Goal: Task Accomplishment & Management: Manage account settings

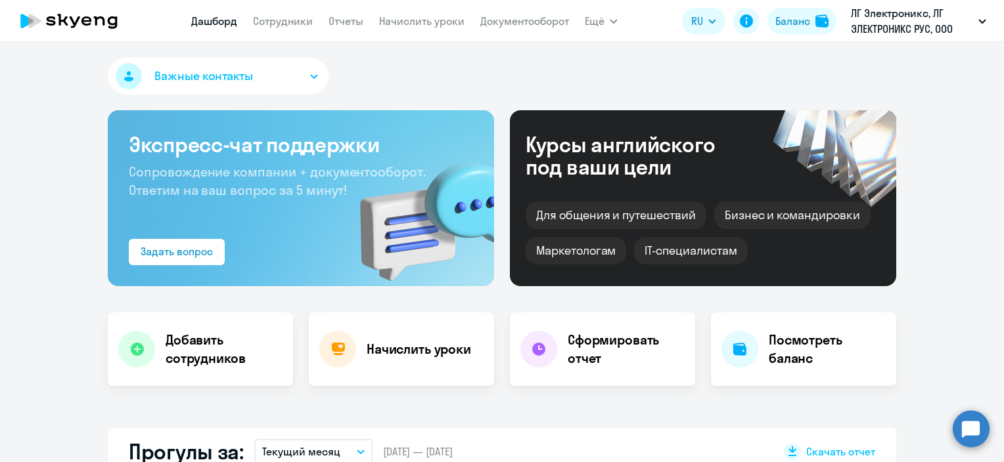
select select "30"
click at [286, 18] on link "Сотрудники" at bounding box center [283, 20] width 60 height 13
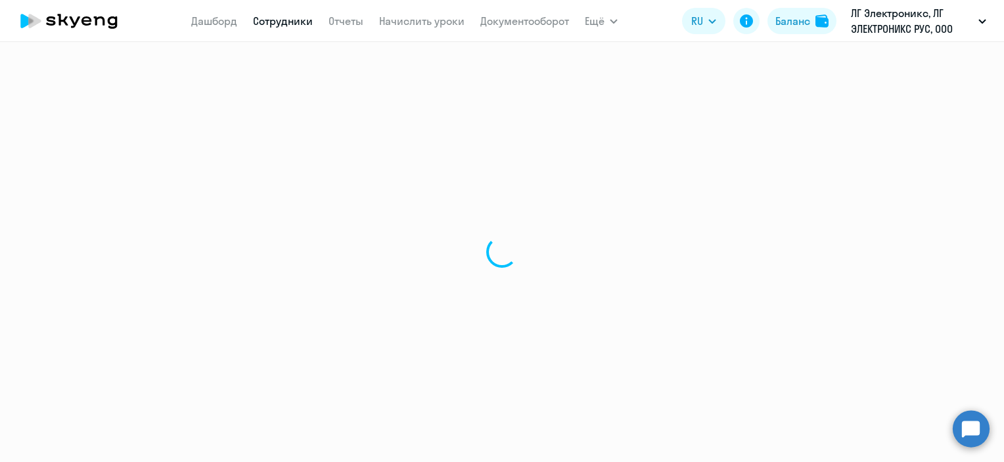
select select "30"
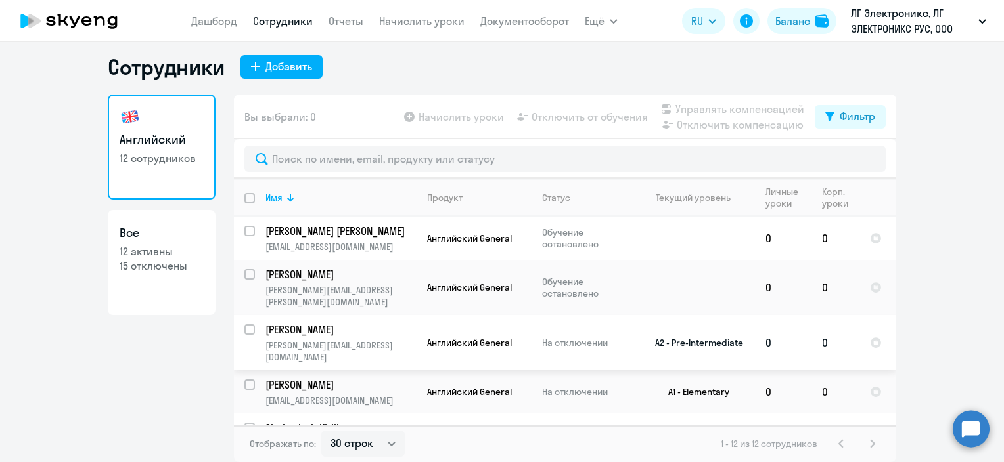
click at [244, 324] on input "select row 24248788" at bounding box center [257, 337] width 26 height 26
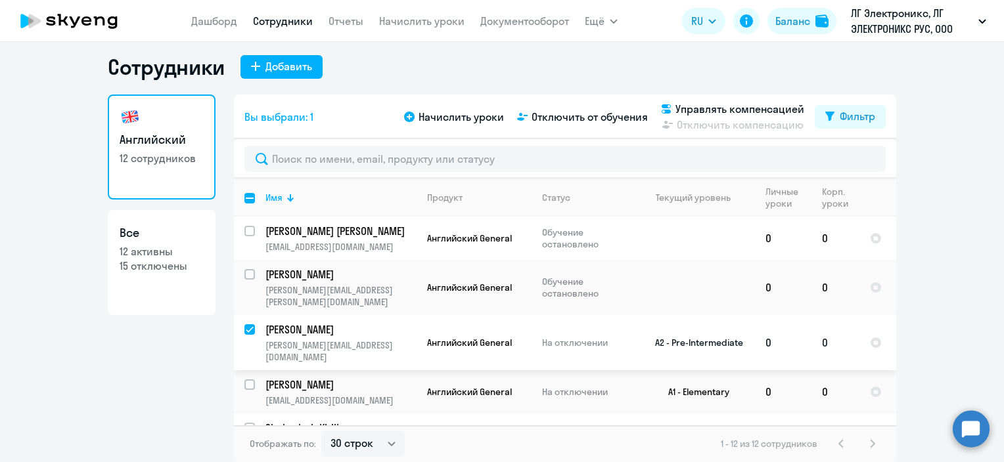
click at [244, 324] on input "deselect row 24248788" at bounding box center [257, 337] width 26 height 26
checkbox input "false"
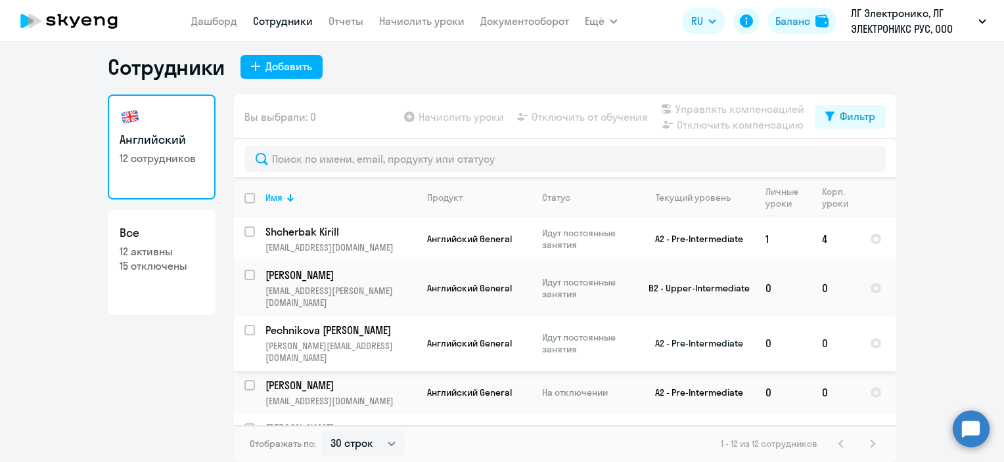
scroll to position [197, 0]
